Goal: Task Accomplishment & Management: Complete application form

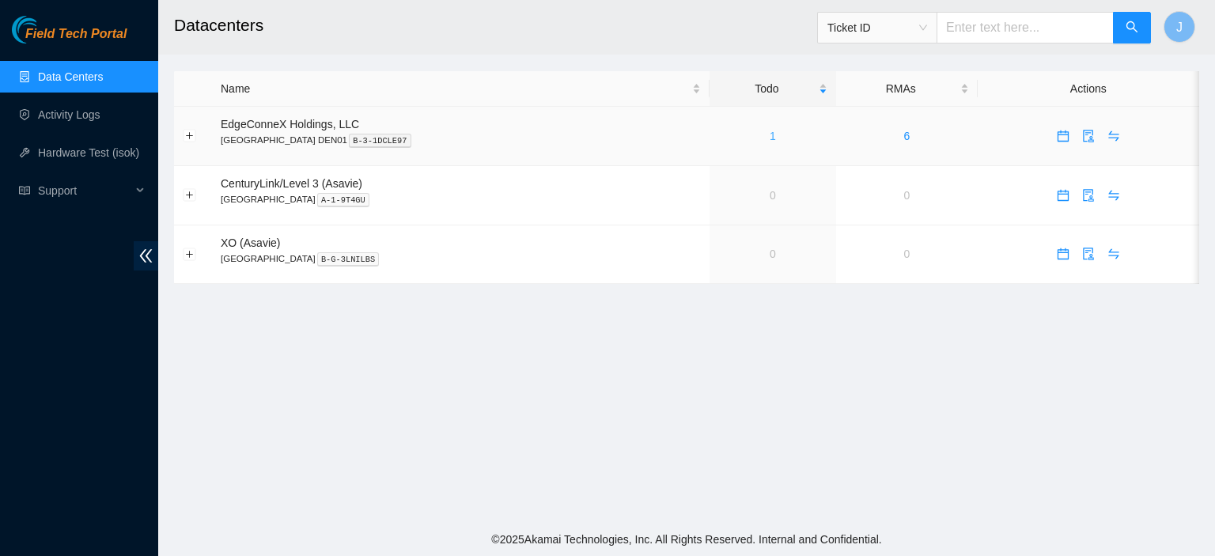
click at [770, 134] on link "1" at bounding box center [773, 136] width 6 height 13
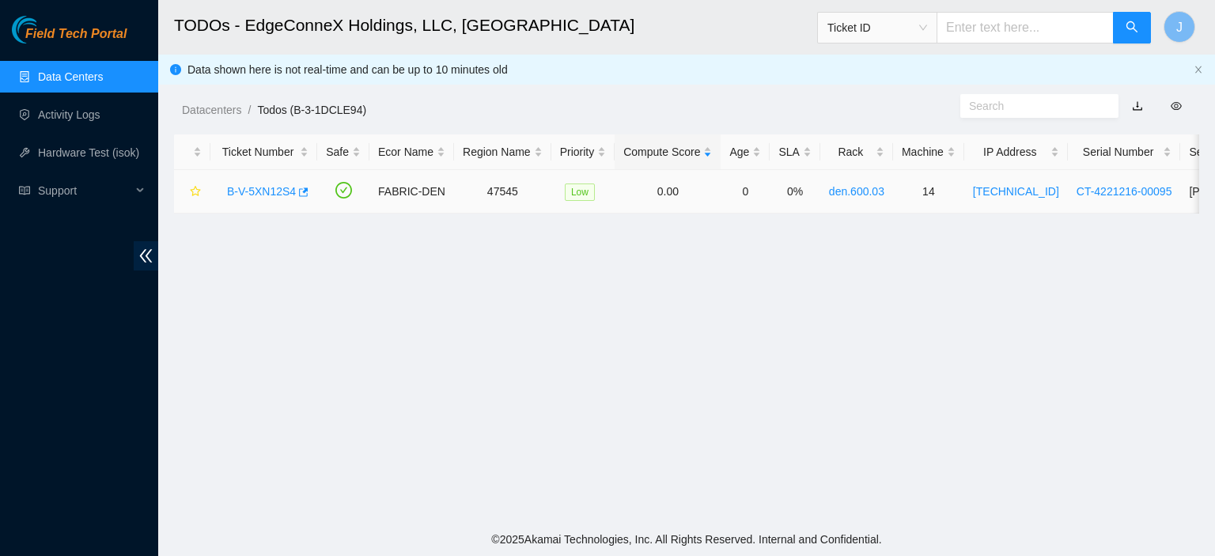
click at [259, 191] on link "B-V-5XN12S4" at bounding box center [261, 191] width 69 height 13
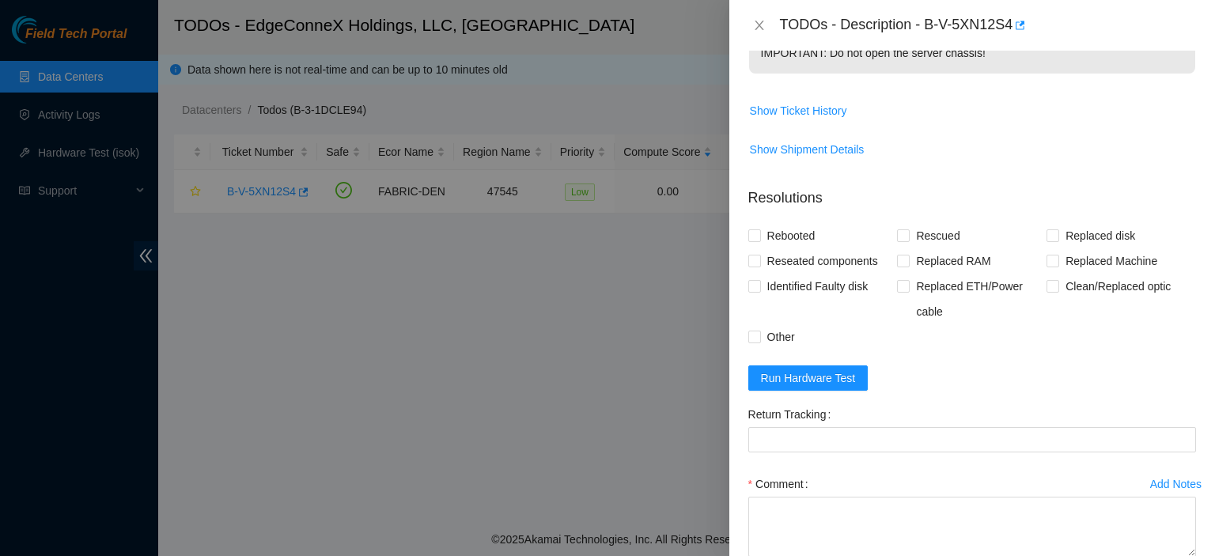
scroll to position [680, 0]
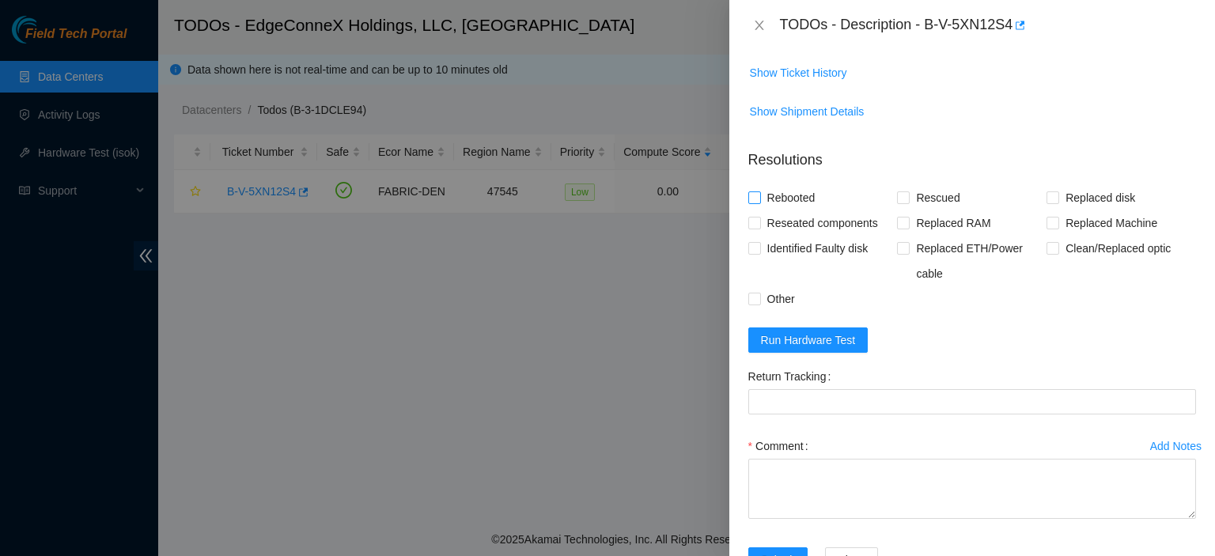
click at [759, 204] on span at bounding box center [754, 197] width 13 height 13
click at [759, 202] on input "Rebooted" at bounding box center [753, 196] width 11 height 11
checkbox input "true"
click at [846, 349] on span "Run Hardware Test" at bounding box center [808, 339] width 95 height 17
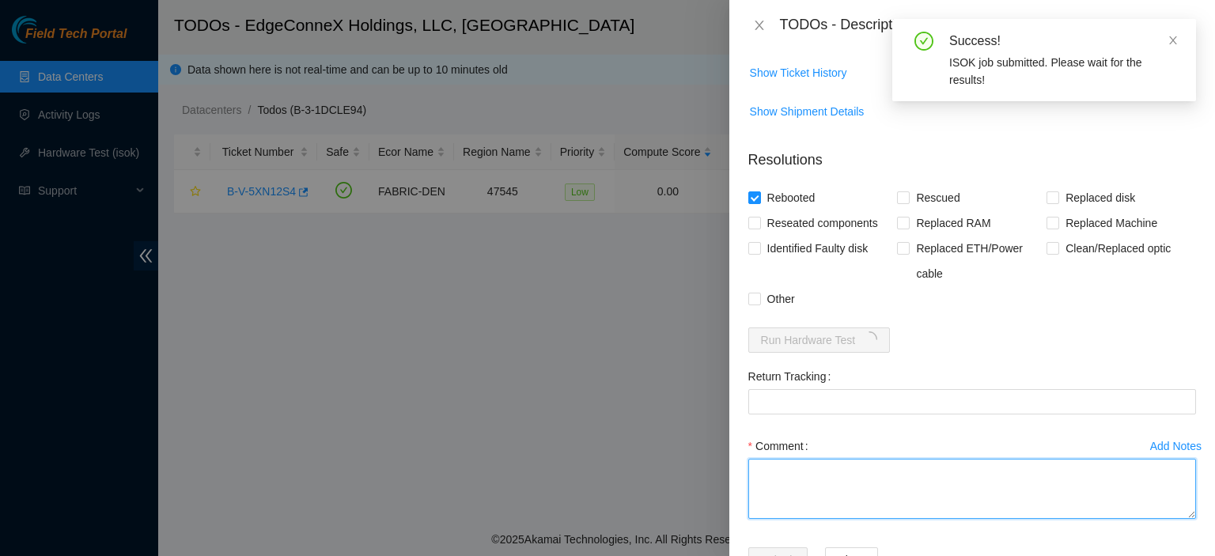
click at [833, 503] on textarea "Comment" at bounding box center [972, 489] width 448 height 60
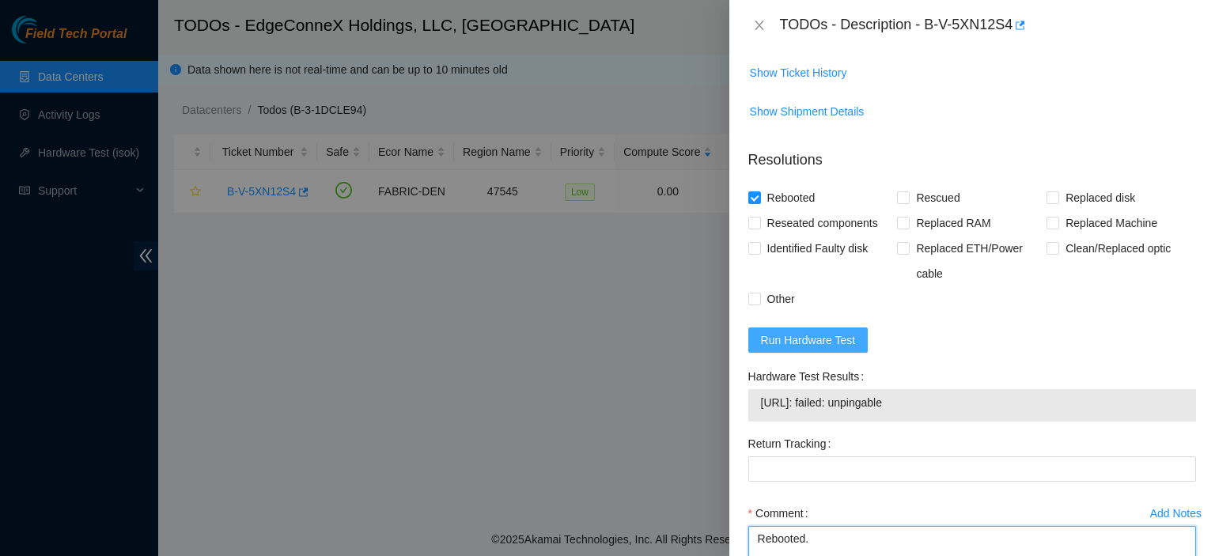
type textarea "Rebooted."
click at [828, 349] on span "Run Hardware Test" at bounding box center [808, 339] width 95 height 17
click at [834, 349] on span "Run Hardware Test" at bounding box center [808, 339] width 95 height 17
click at [808, 349] on span "Run Hardware Test" at bounding box center [808, 339] width 95 height 17
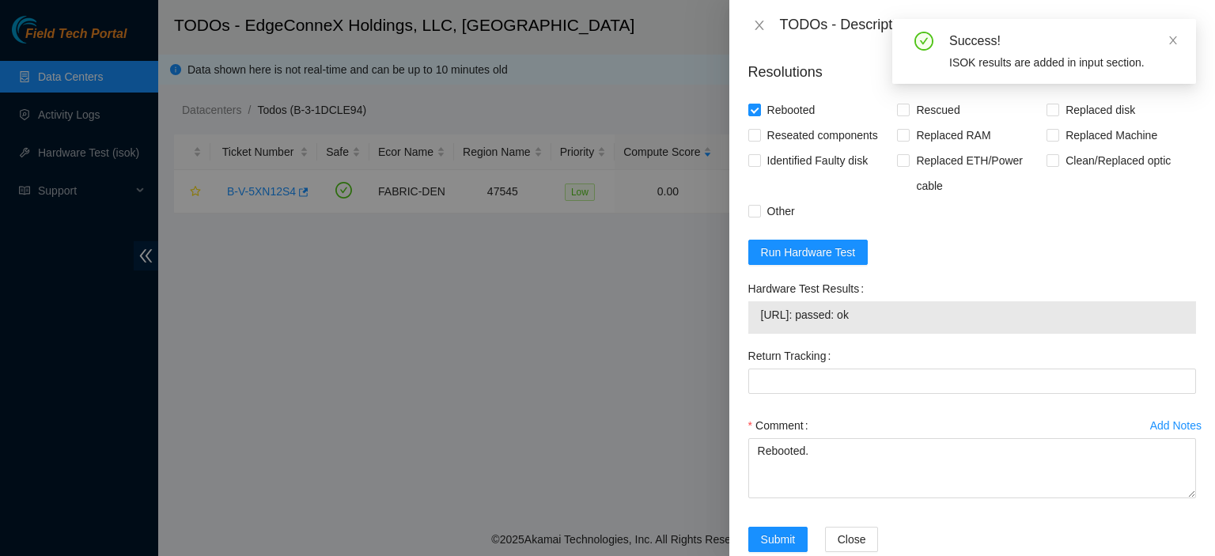
scroll to position [835, 0]
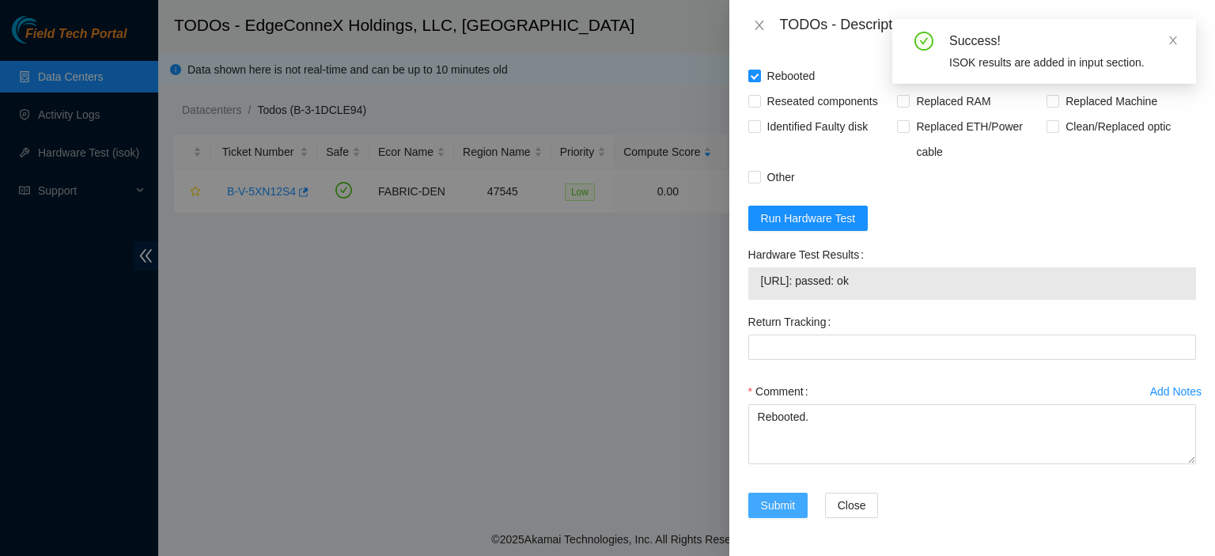
click at [770, 502] on span "Submit" at bounding box center [778, 505] width 35 height 17
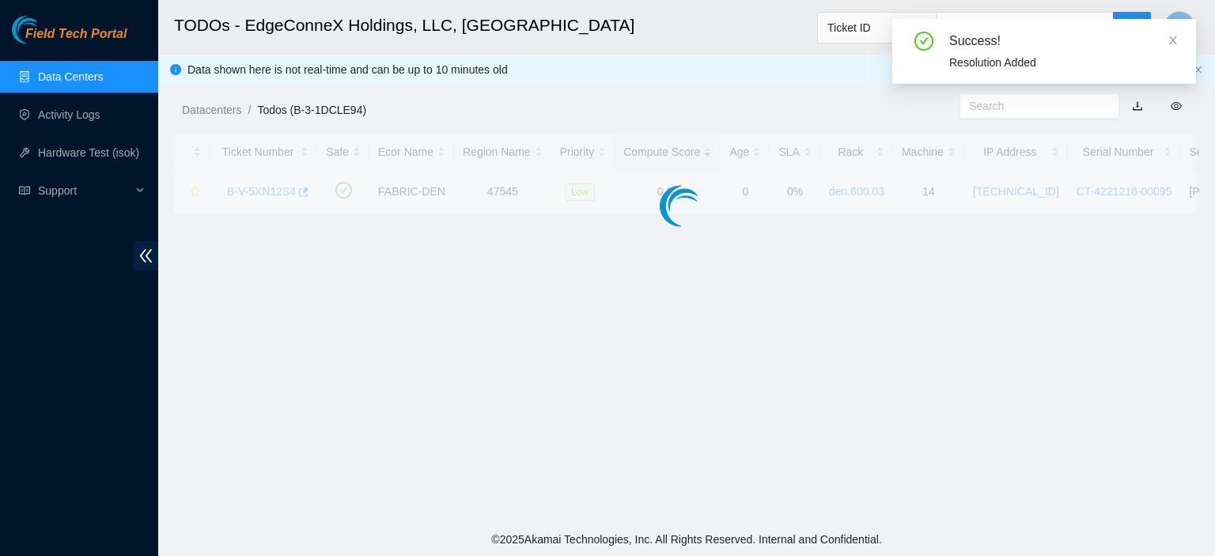
scroll to position [428, 0]
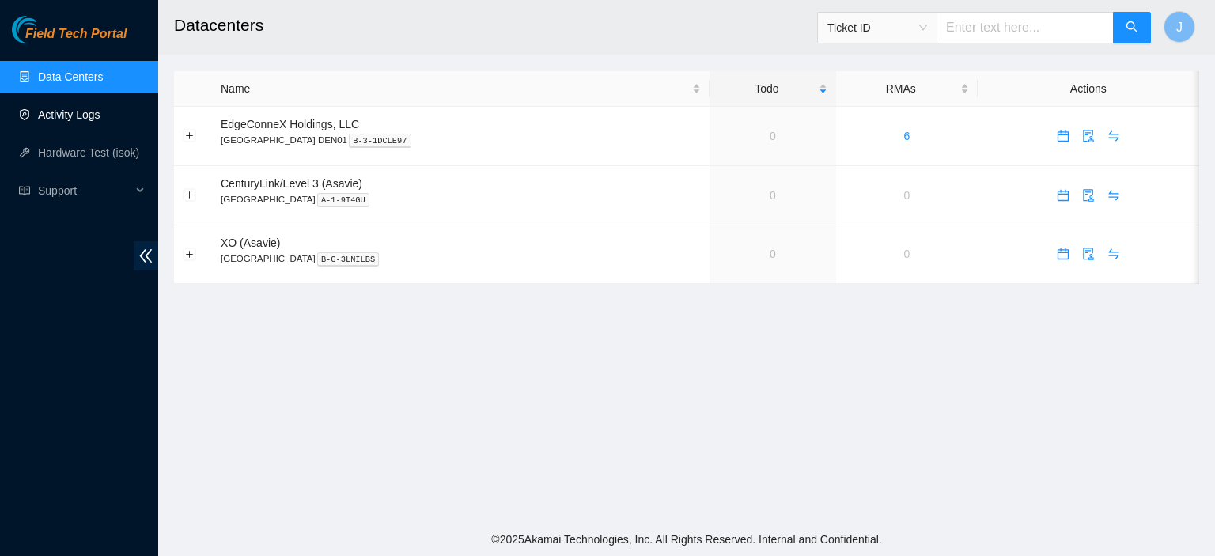
click at [58, 108] on link "Activity Logs" at bounding box center [69, 114] width 62 height 13
